Goal: Information Seeking & Learning: Find specific page/section

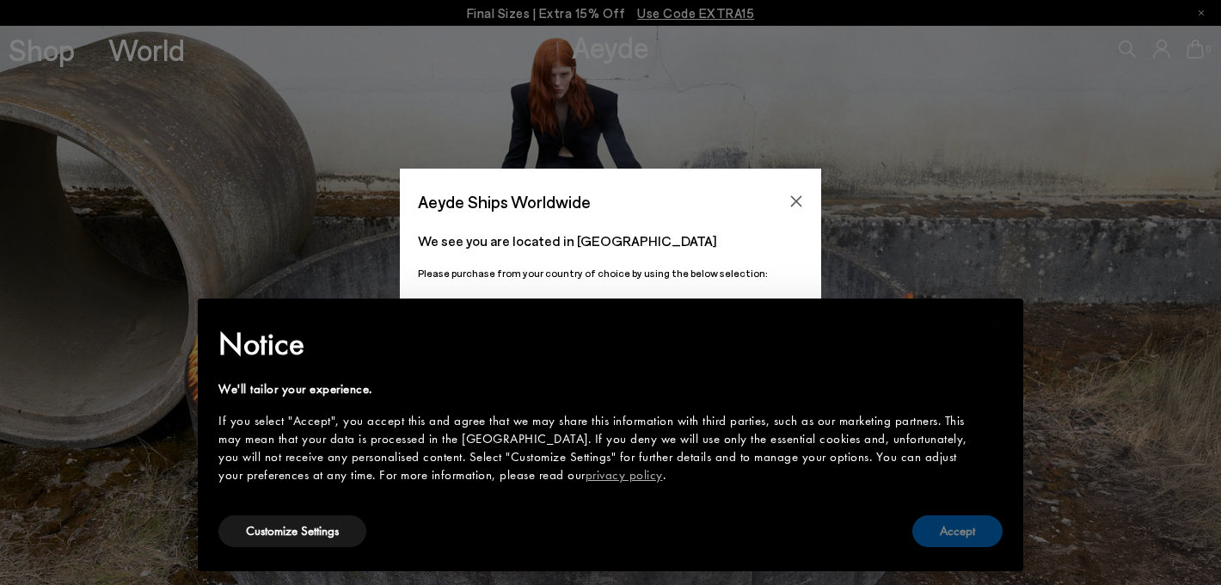
click at [960, 531] on button "Accept" at bounding box center [957, 531] width 90 height 32
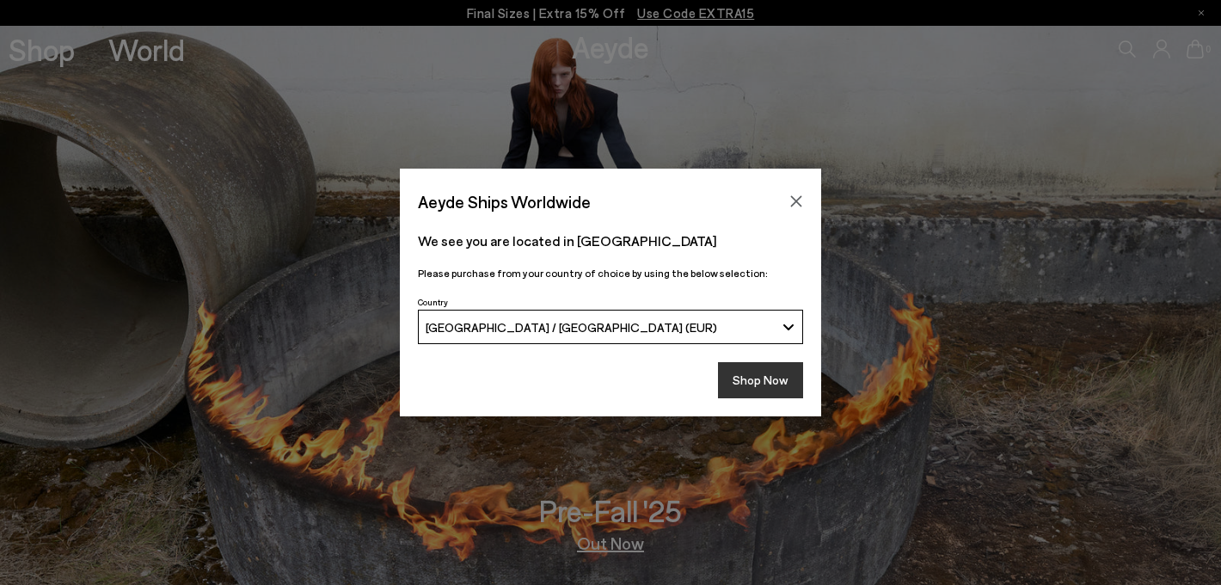
click at [780, 362] on button "Shop Now" at bounding box center [760, 380] width 85 height 36
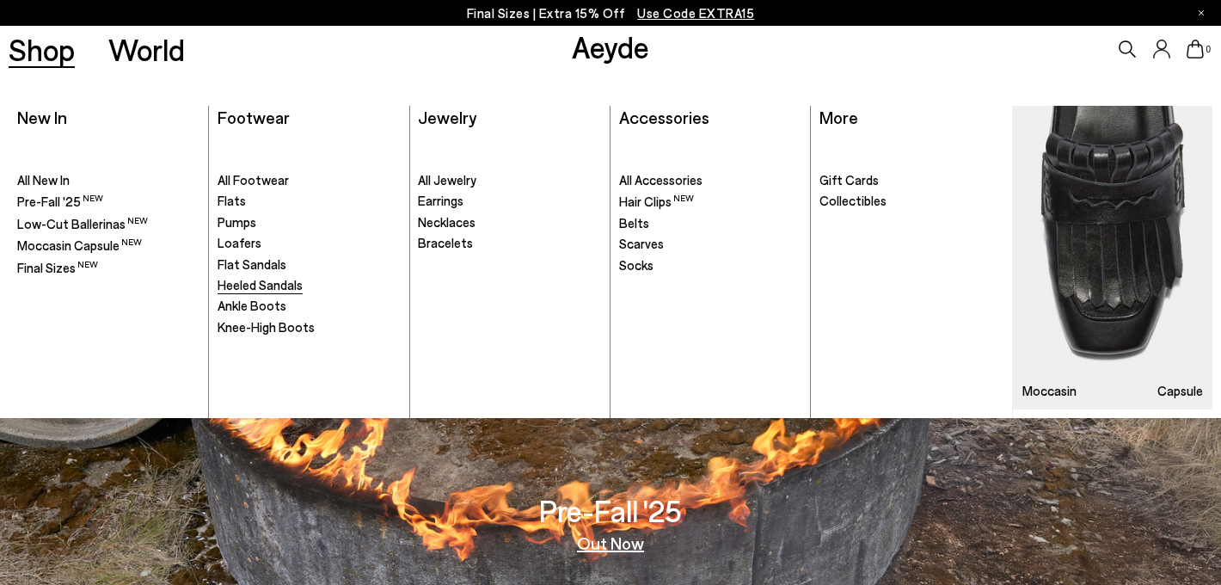
click at [263, 282] on span "Heeled Sandals" at bounding box center [260, 284] width 85 height 15
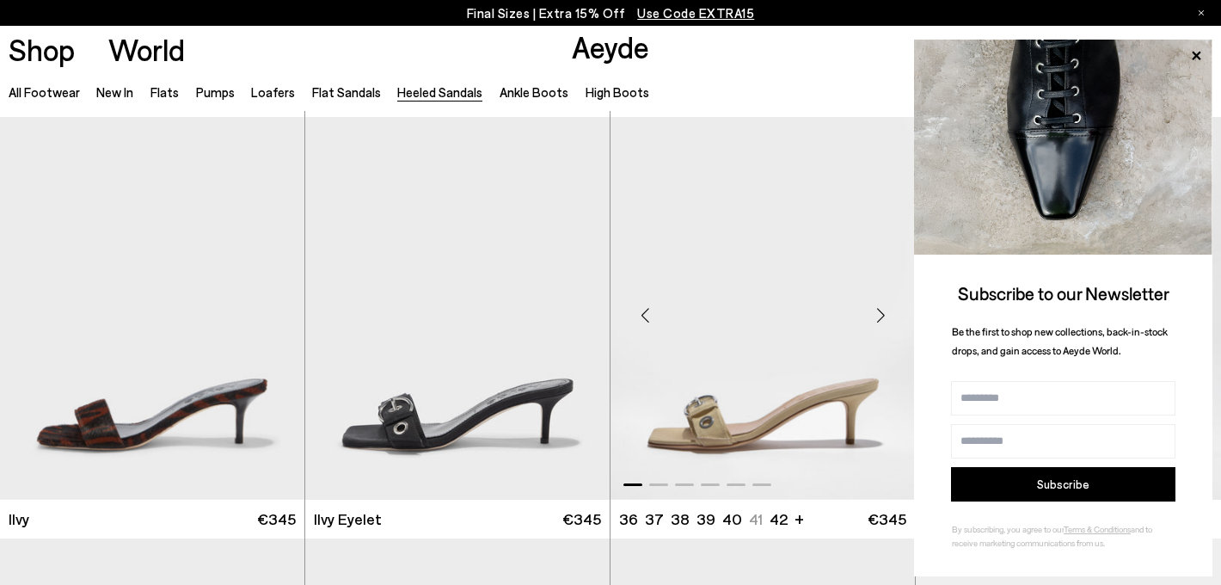
scroll to position [2731, 0]
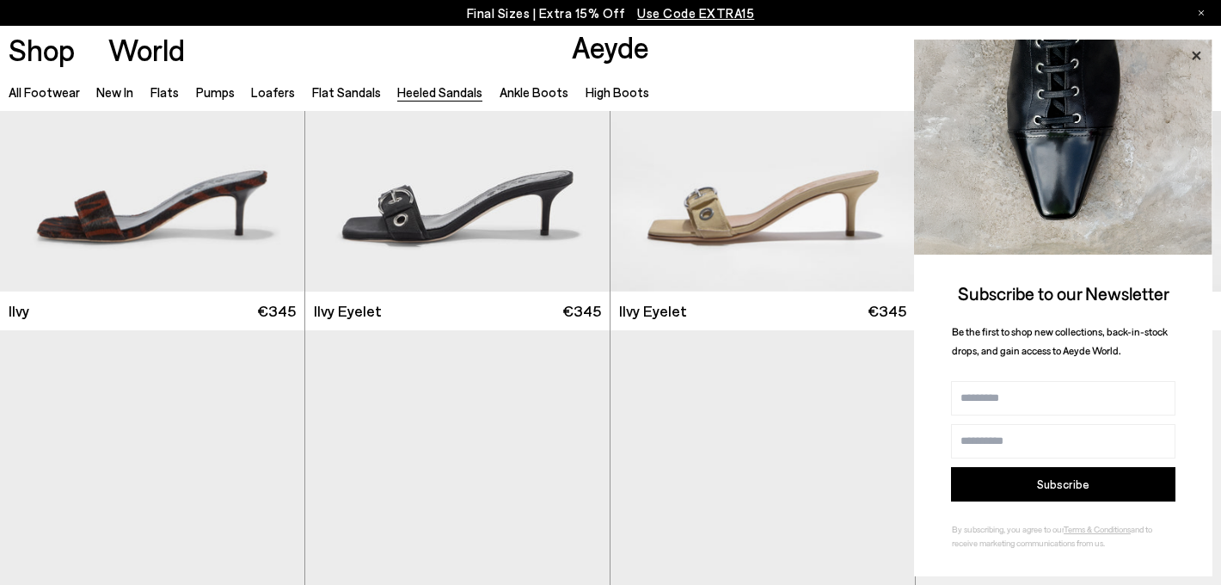
click at [1196, 49] on icon at bounding box center [1196, 56] width 22 height 22
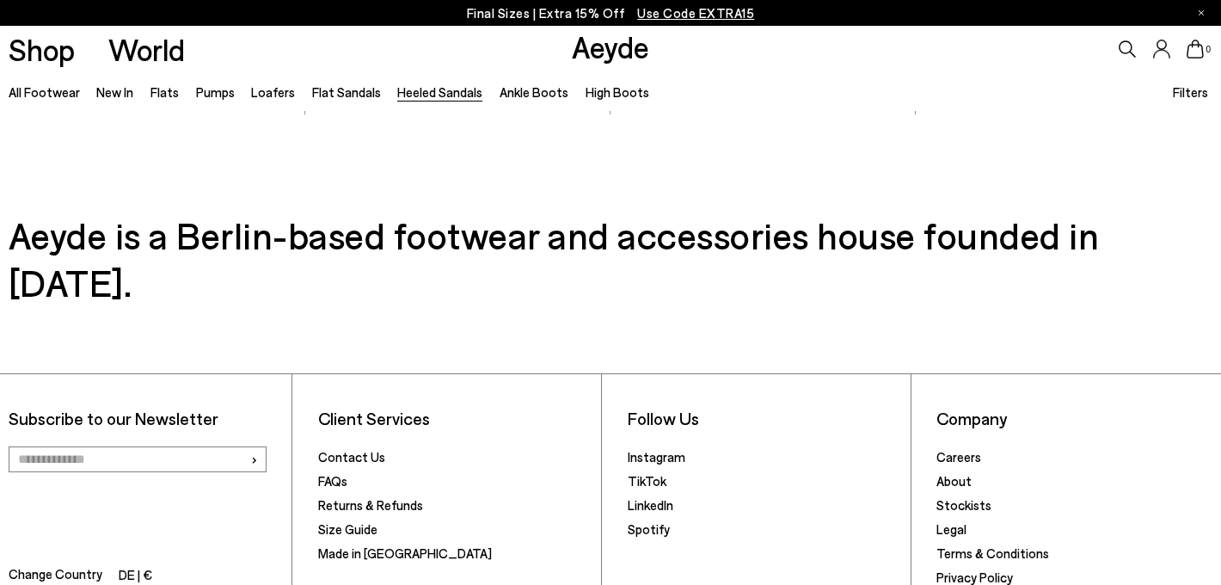
scroll to position [4291, 0]
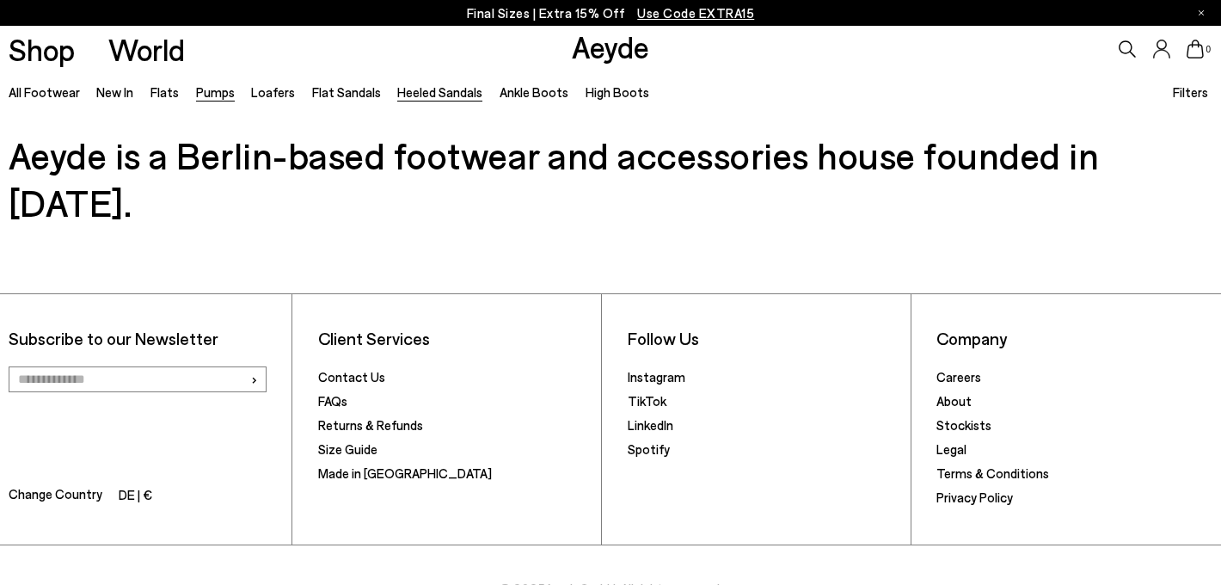
click at [223, 89] on link "Pumps" at bounding box center [215, 91] width 39 height 15
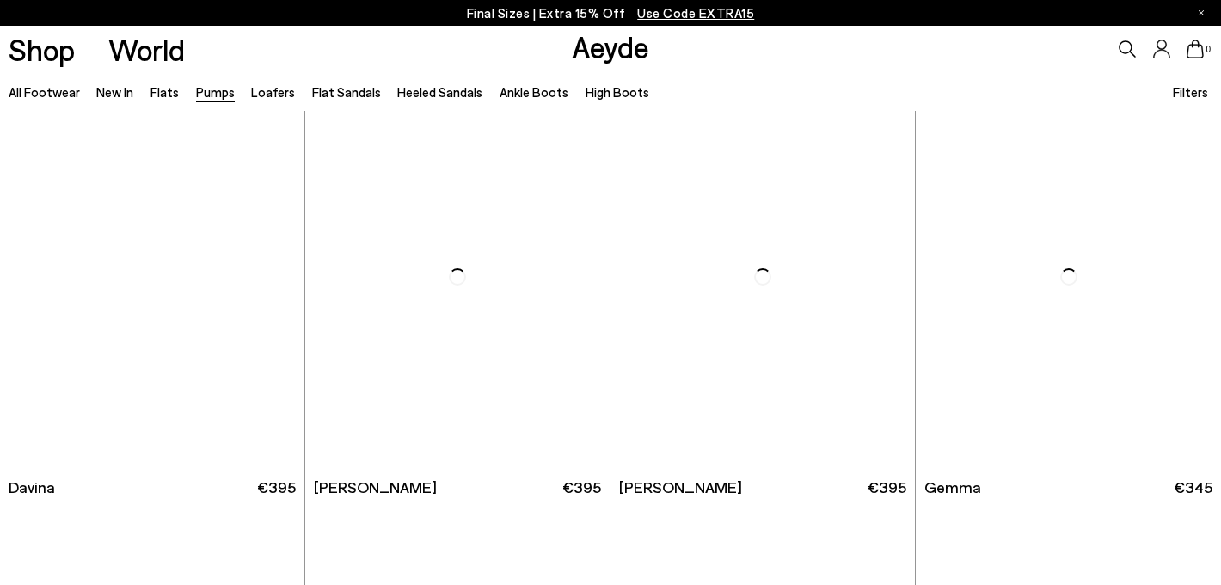
scroll to position [3399, 0]
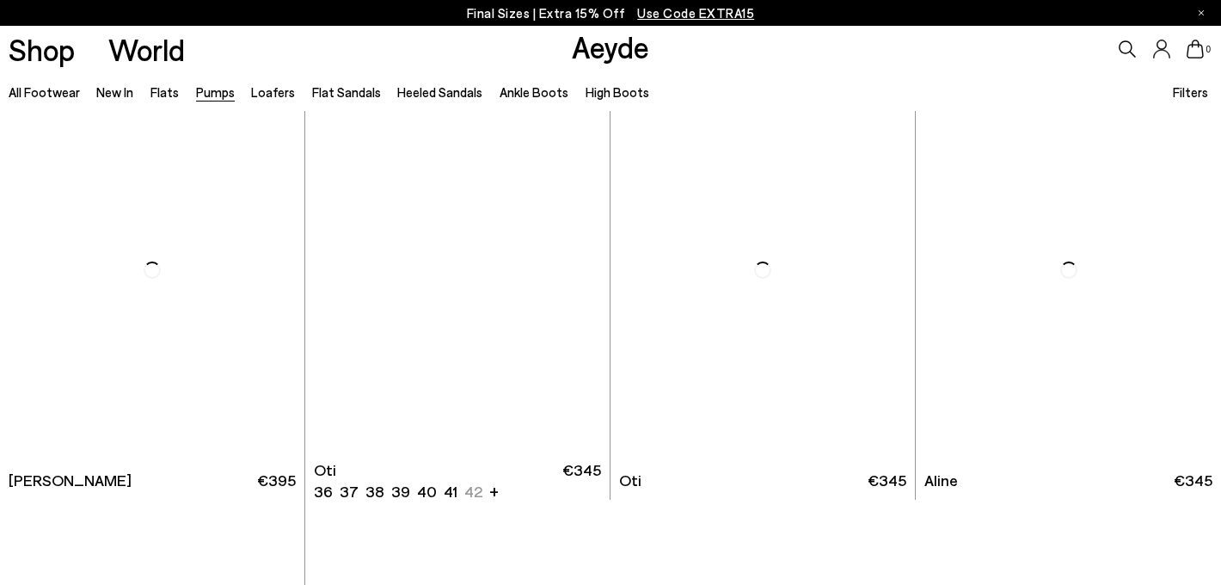
scroll to position [6773, 0]
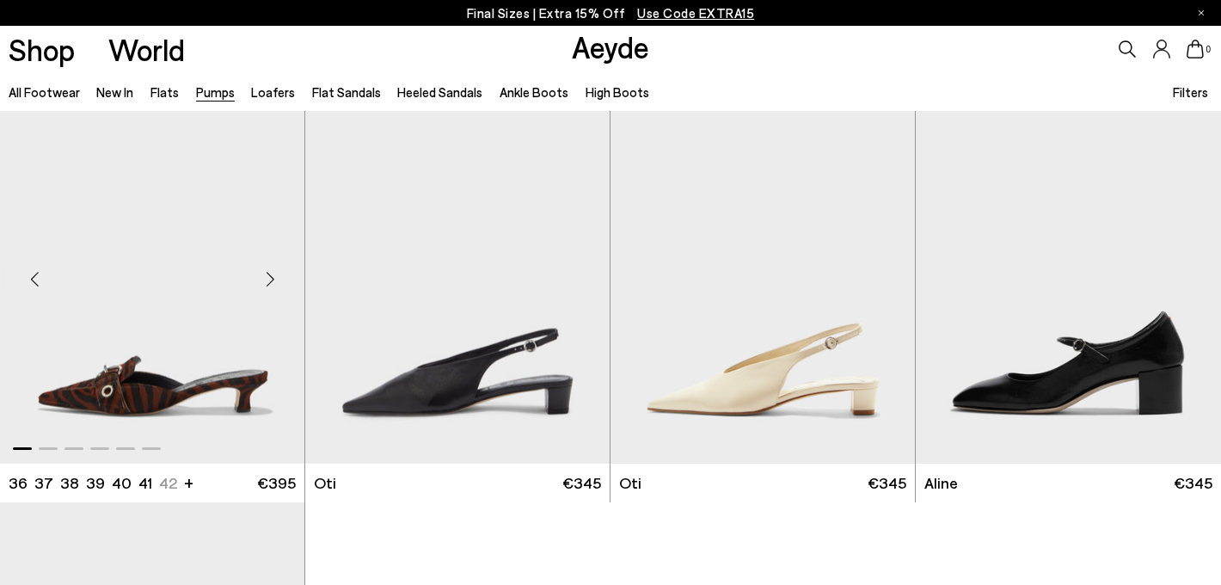
click at [241, 314] on img "1 / 6" at bounding box center [152, 272] width 304 height 383
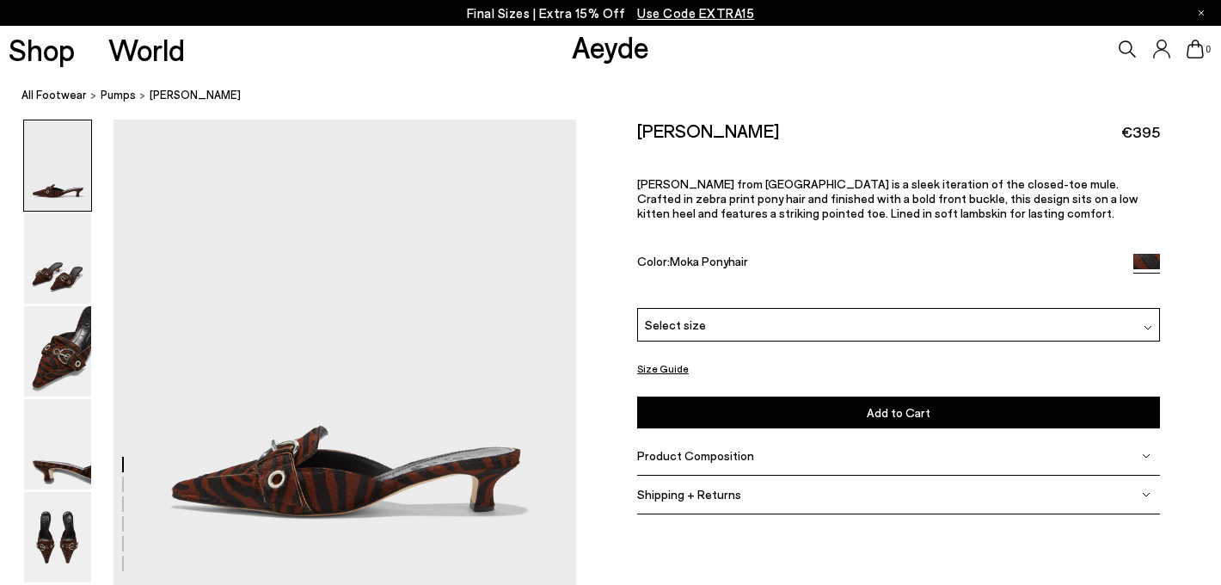
click at [1155, 256] on img at bounding box center [1146, 267] width 27 height 27
click at [1130, 44] on icon at bounding box center [1127, 48] width 17 height 17
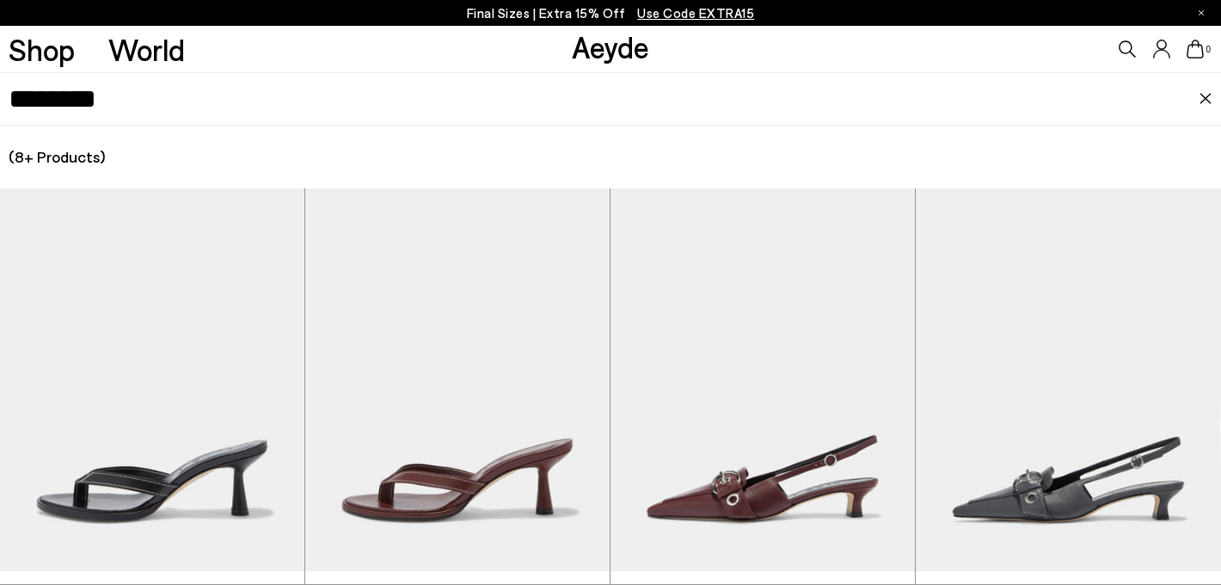
type input "********"
